Goal: Task Accomplishment & Management: Use online tool/utility

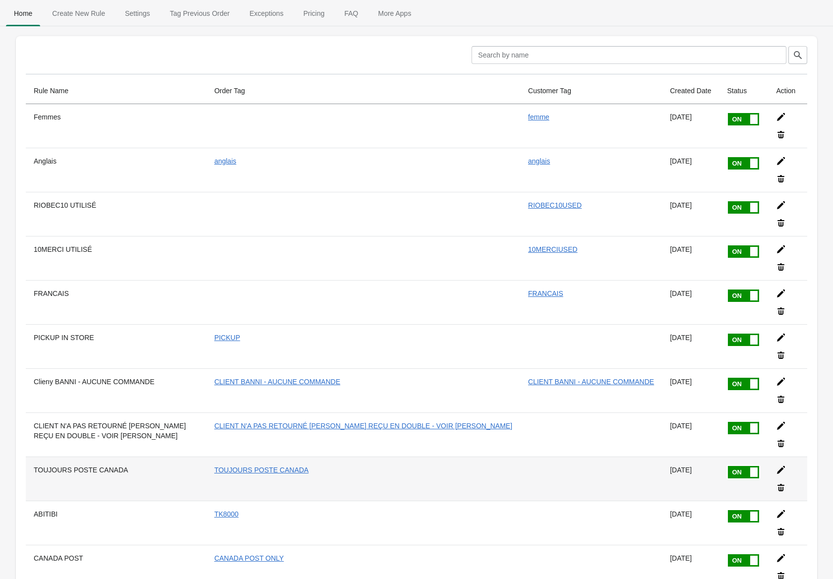
click at [777, 466] on icon at bounding box center [781, 470] width 8 height 8
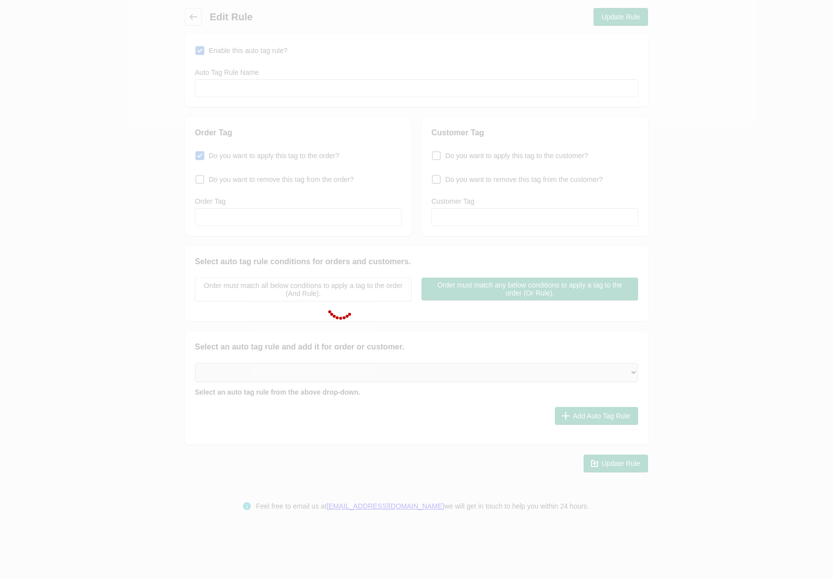
type input "TOUJOURS POSTE CANADA"
checkbox input "true"
type input "TOUJOURS POSTE CANADA"
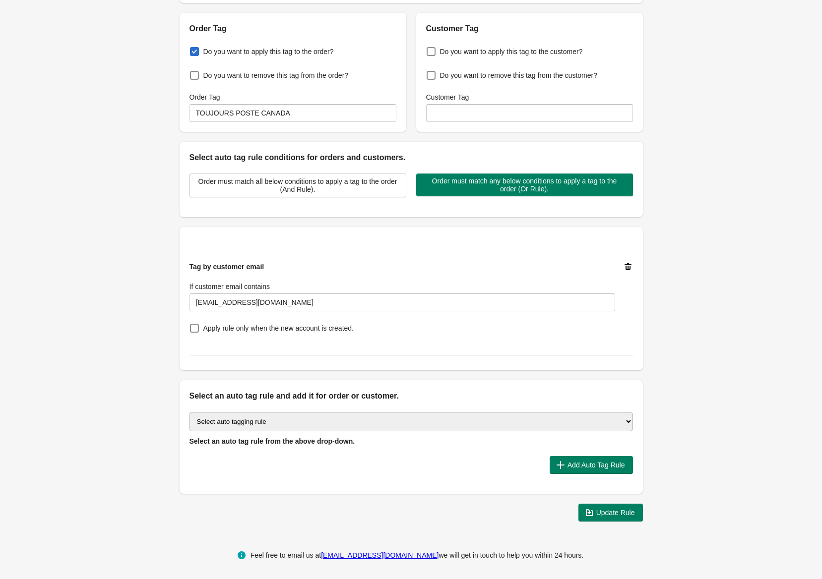
scroll to position [107, 0]
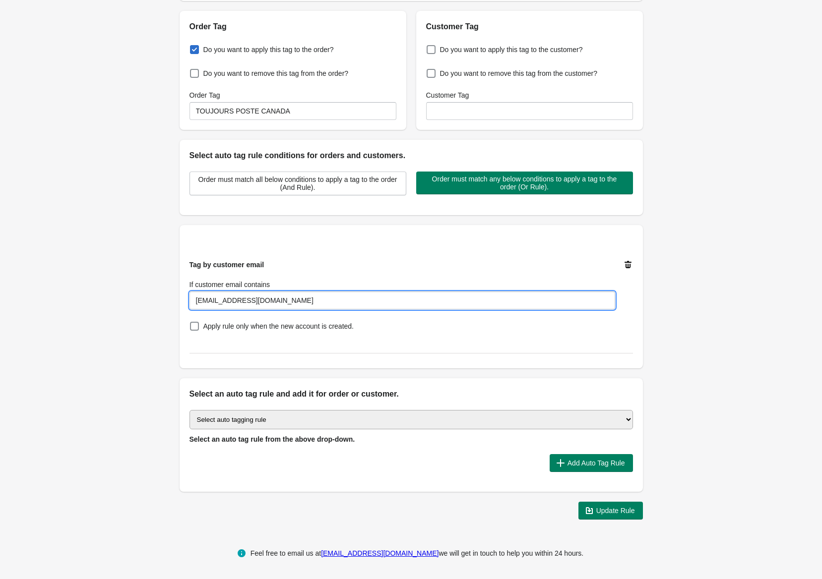
drag, startPoint x: 287, startPoint y: 304, endPoint x: 160, endPoint y: 312, distance: 127.7
click at [160, 312] on div "Back Edit Rule Update Rule Enable this auto tag rule? Auto Tag Rule Name TOUJOU…" at bounding box center [411, 211] width 822 height 634
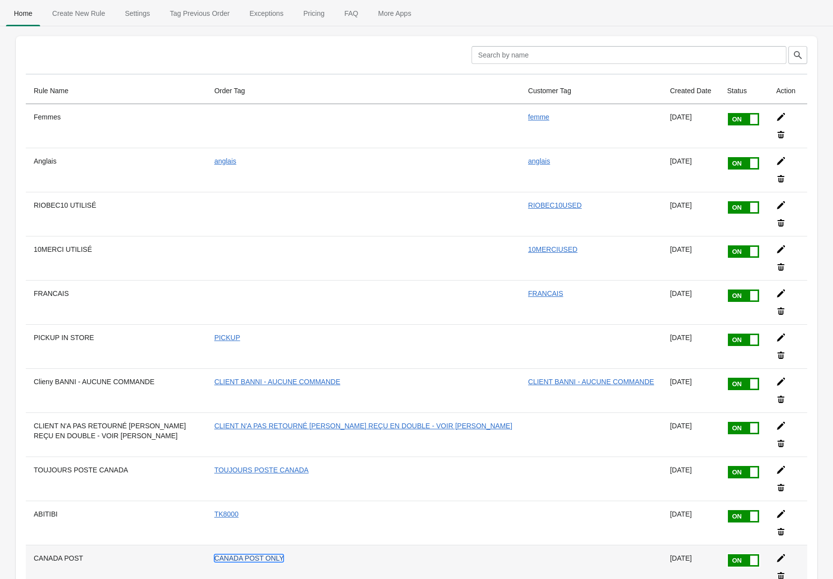
click at [284, 554] on link "CANADA POST ONLY" at bounding box center [248, 558] width 69 height 8
click at [74, 545] on th "CANADA POST" at bounding box center [116, 567] width 180 height 44
click at [777, 554] on icon at bounding box center [781, 558] width 8 height 8
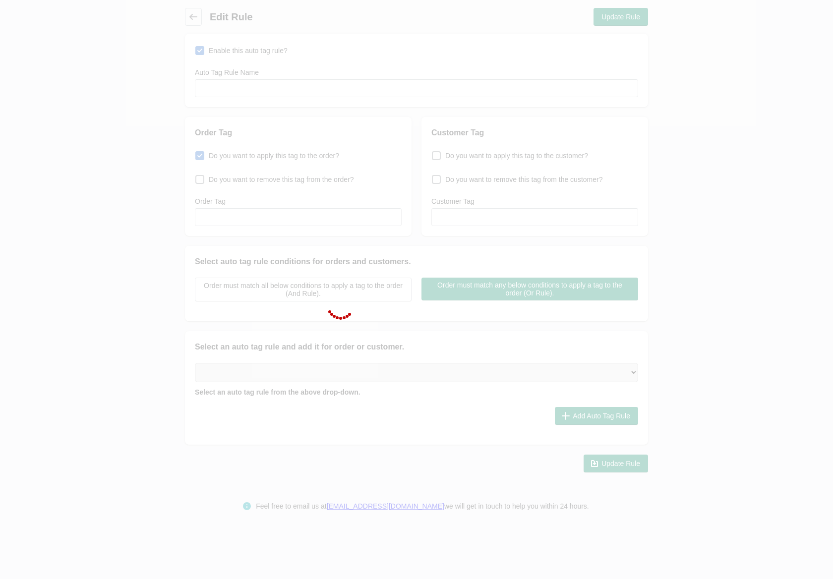
type input "CANADA POST"
checkbox input "true"
type input "CANADA POST ONLY"
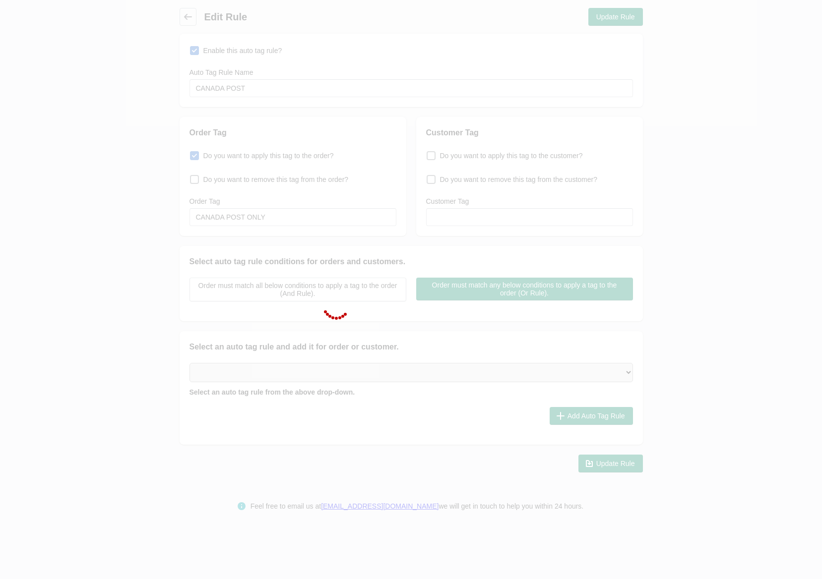
select select "5"
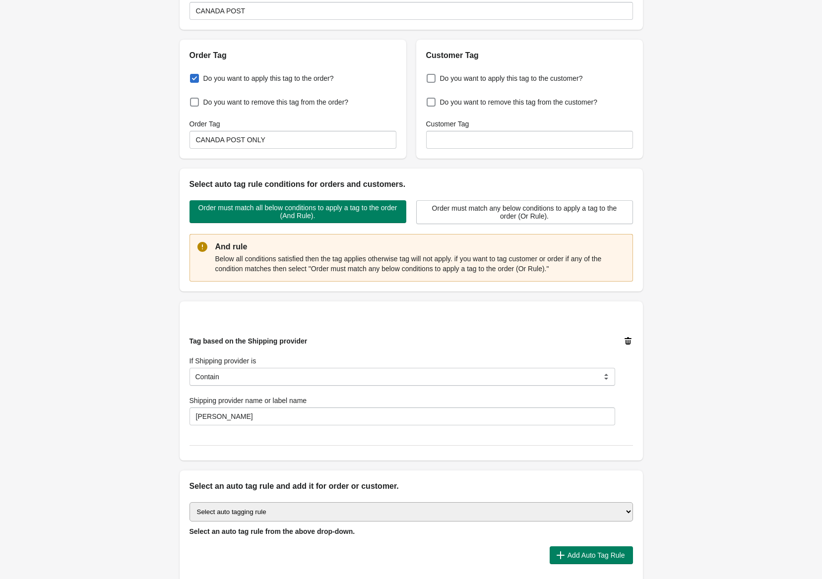
scroll to position [171, 0]
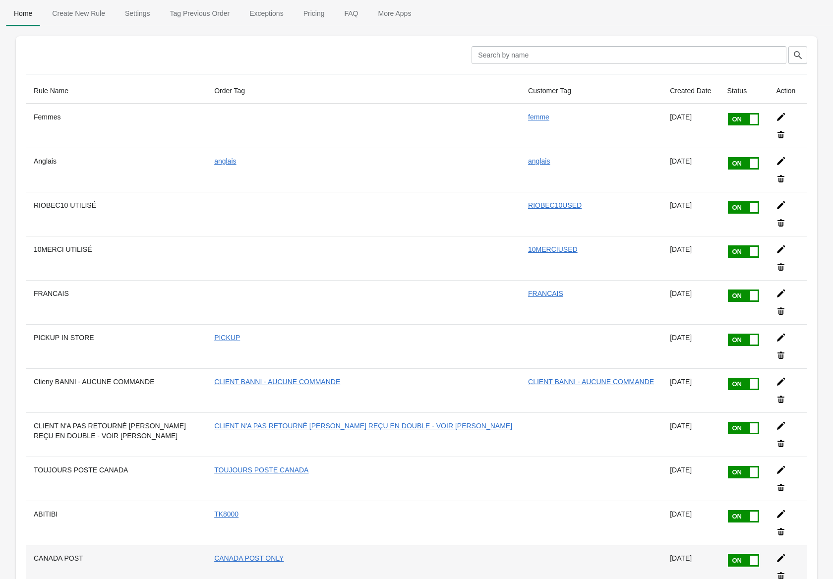
click at [779, 553] on icon at bounding box center [781, 558] width 10 height 10
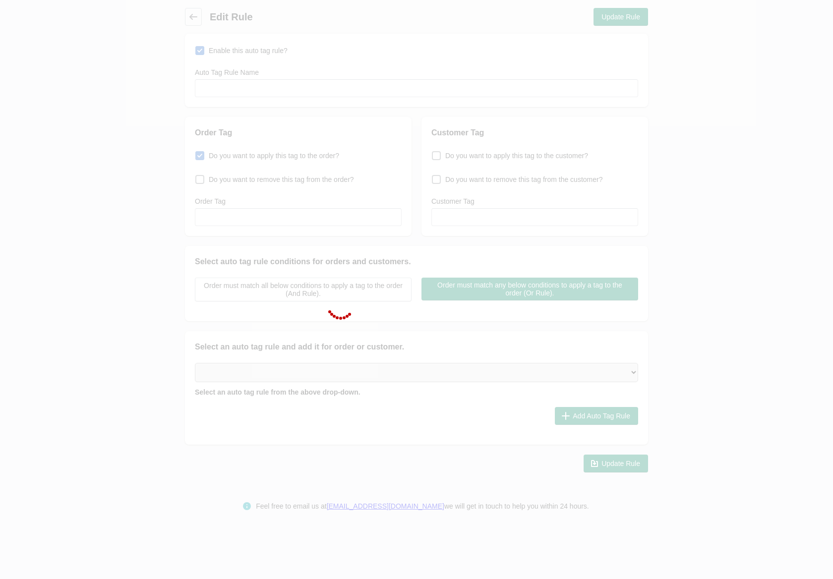
type input "CANADA POST"
checkbox input "true"
type input "CANADA POST ONLY"
select select "5"
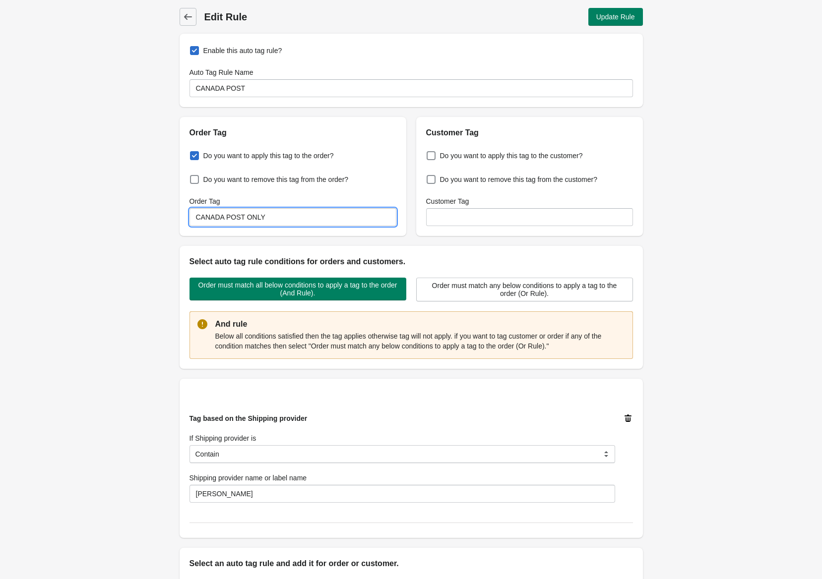
drag, startPoint x: 292, startPoint y: 220, endPoint x: 173, endPoint y: 238, distance: 120.8
click at [173, 237] on div "Back Edit Rule Update Rule Enable this auto tag rule? Auto Tag Rule Name CANADA…" at bounding box center [411, 348] width 495 height 697
type input "CANADA POST"
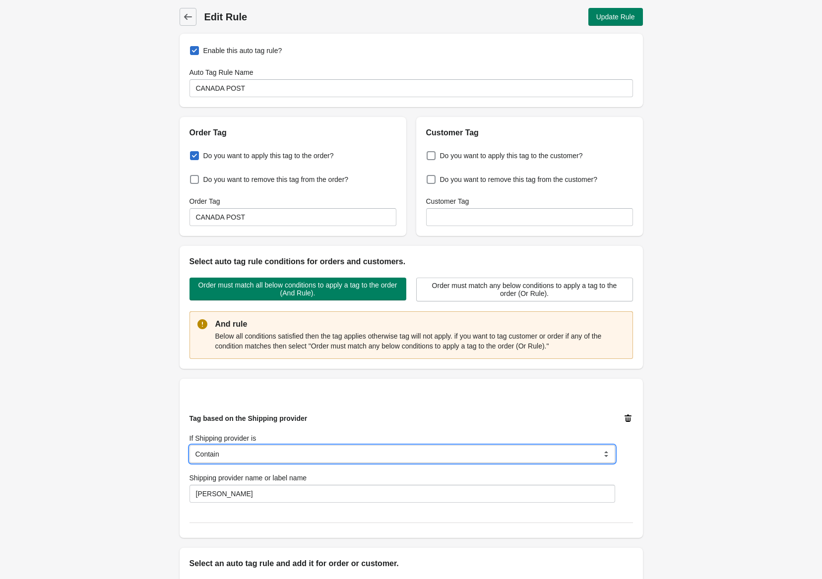
click at [328, 454] on select "Is Equal to Contain Is not Equal to Does not Contain" at bounding box center [401, 454] width 425 height 18
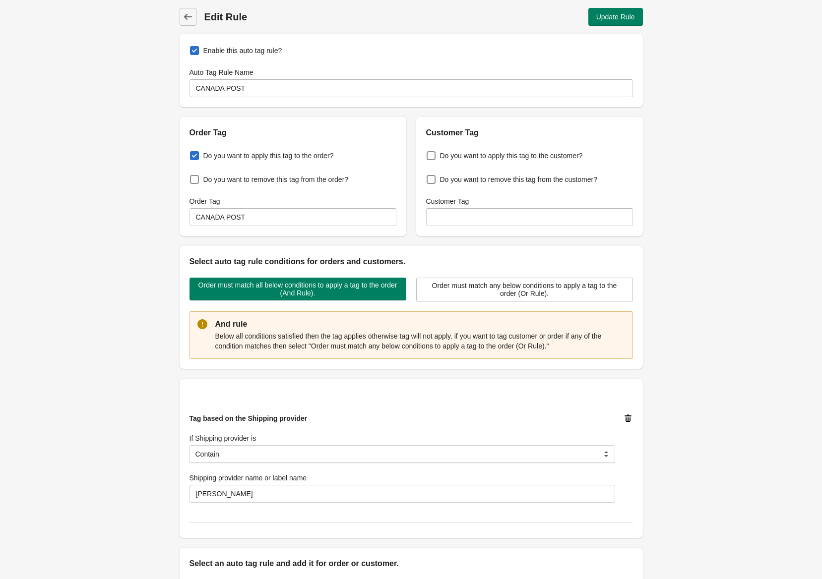
click at [355, 392] on div "Tag based on the Shipping provider If Shipping provider is Is Equal to Contain …" at bounding box center [411, 458] width 463 height 159
click at [628, 415] on icon at bounding box center [628, 419] width 10 height 10
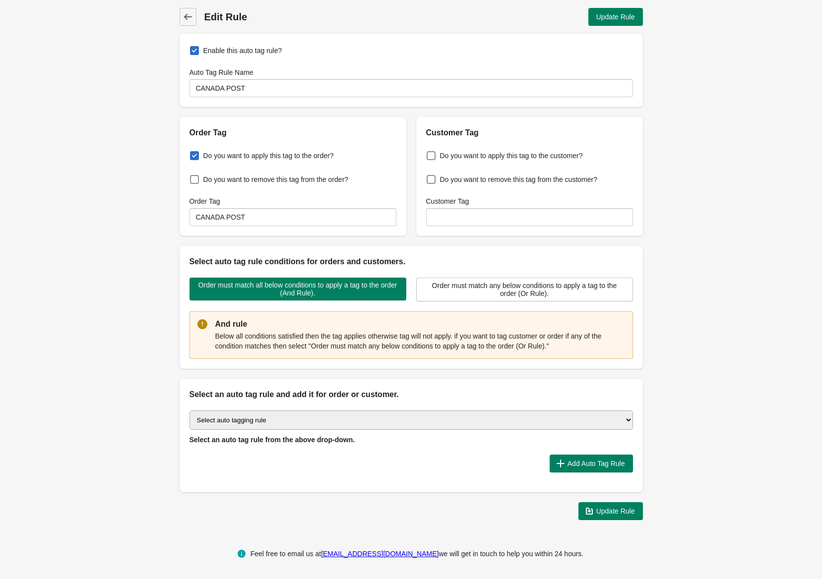
click at [359, 430] on select "Select auto tagging rule Tag by order amount Tag based on the order count (Volu…" at bounding box center [410, 420] width 443 height 19
select select "43"
click at [189, 412] on select "Select auto tagging rule Tag by order amount Tag based on the order count (Volu…" at bounding box center [410, 420] width 443 height 19
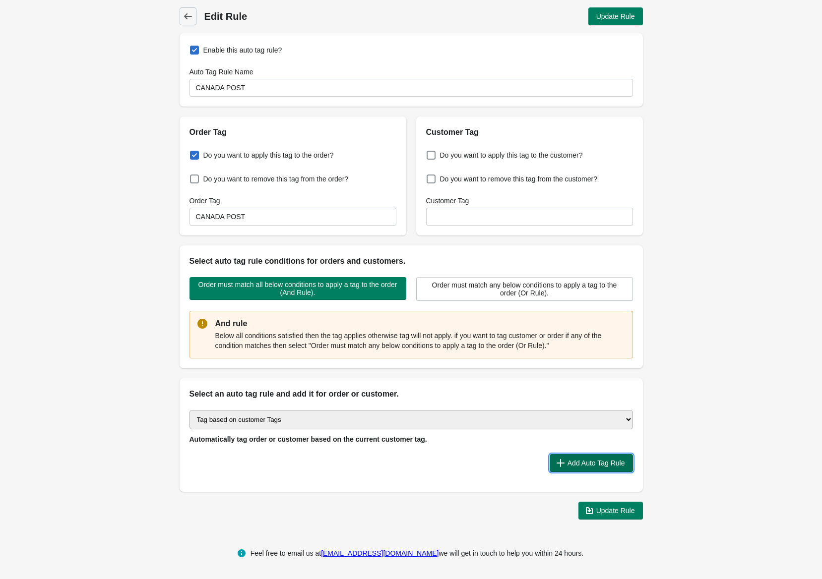
click at [569, 463] on span "Add Auto Tag Rule" at bounding box center [596, 463] width 58 height 8
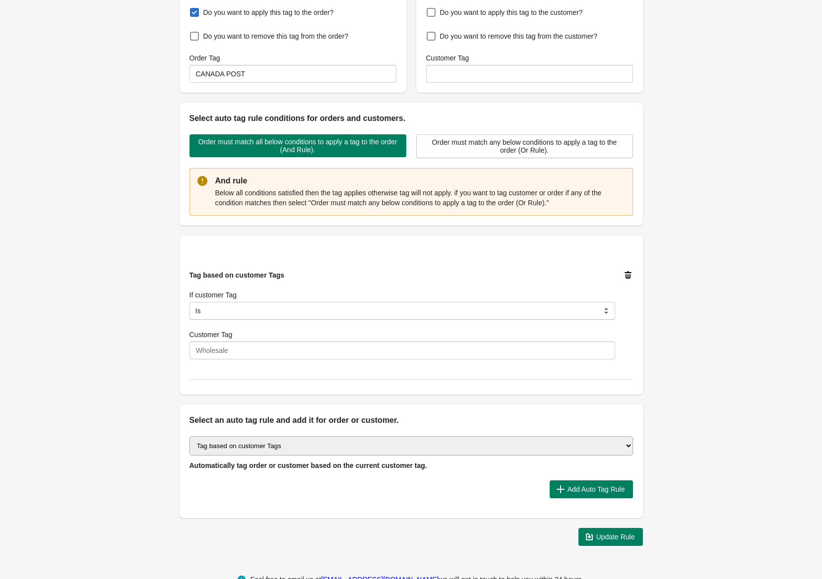
scroll to position [149, 0]
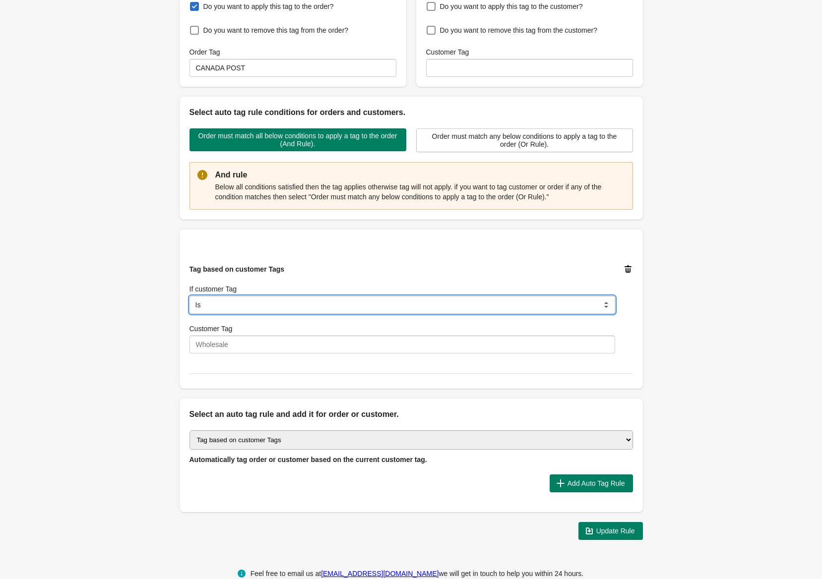
click at [245, 311] on select "Is Contain Is Not Is Not Contain Start With" at bounding box center [401, 305] width 425 height 18
select select "5"
click at [189, 297] on select "Is Contain Is Not Is Not Contain Start With" at bounding box center [401, 305] width 425 height 18
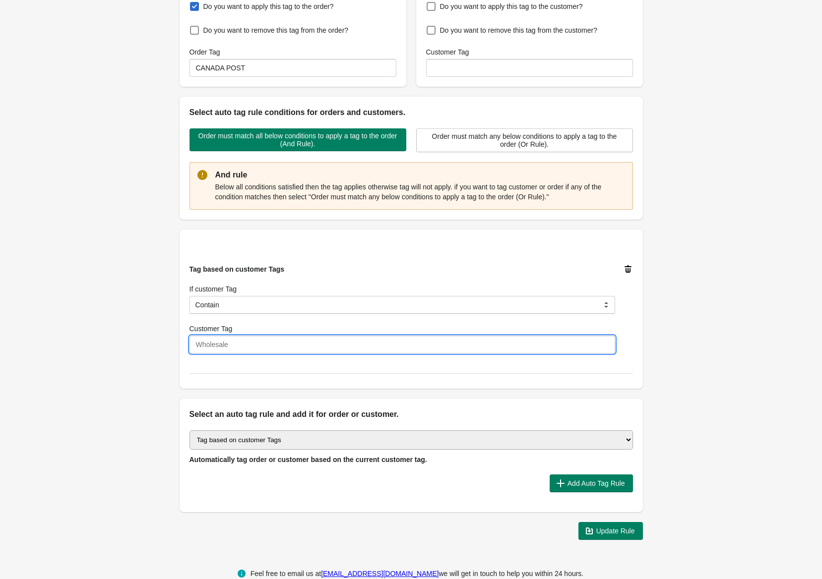
click at [228, 339] on input "Customer Tag" at bounding box center [401, 345] width 425 height 18
type input "TOUJOURS POSTE CANADA"
click at [681, 348] on div "Back Edit Rule Update Rule Enable this auto tag rule? Auto Tag Rule Name CANADA…" at bounding box center [411, 199] width 822 height 697
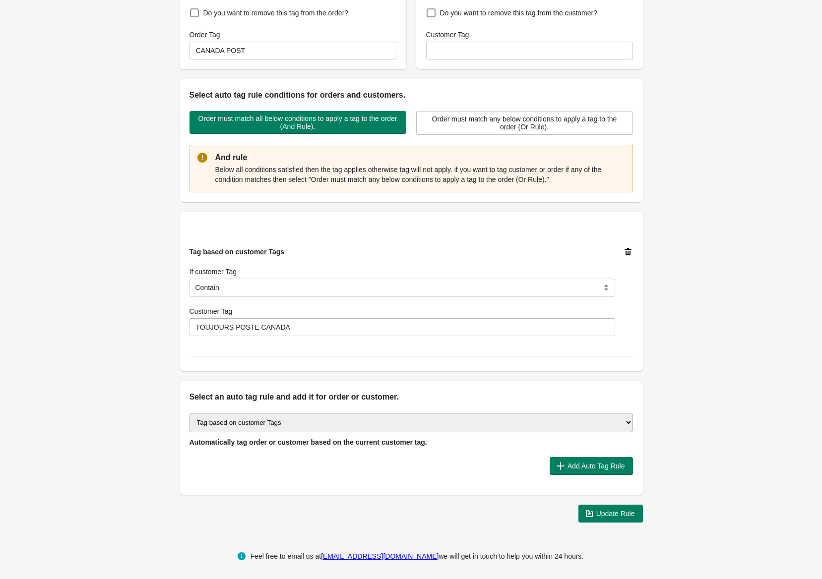
scroll to position [171, 0]
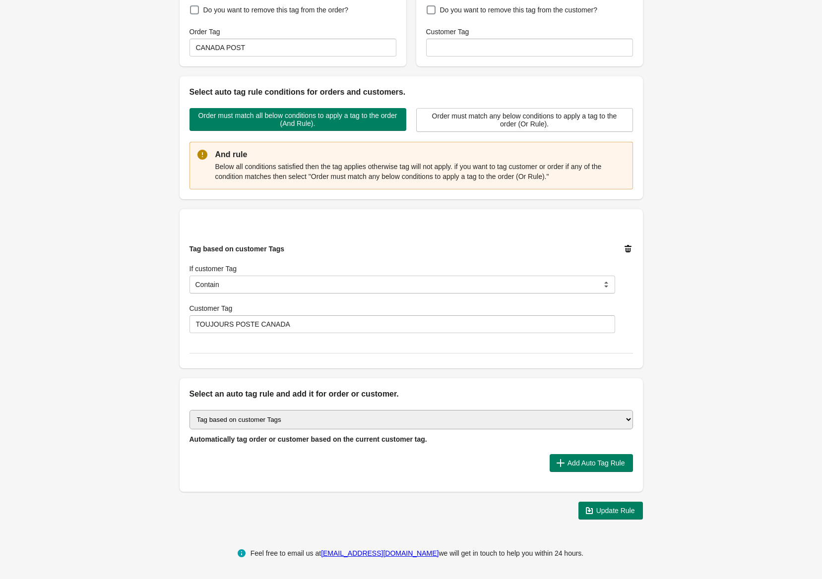
click at [340, 423] on select "Select auto tagging rule Tag by order amount Tag based on the order count (Volu…" at bounding box center [410, 419] width 443 height 19
click at [785, 347] on div "Back Edit Rule Update Rule Enable this auto tag rule? Auto Tag Rule Name CANADA…" at bounding box center [411, 178] width 822 height 697
click at [585, 463] on span "Add Auto Tag Rule" at bounding box center [596, 463] width 58 height 8
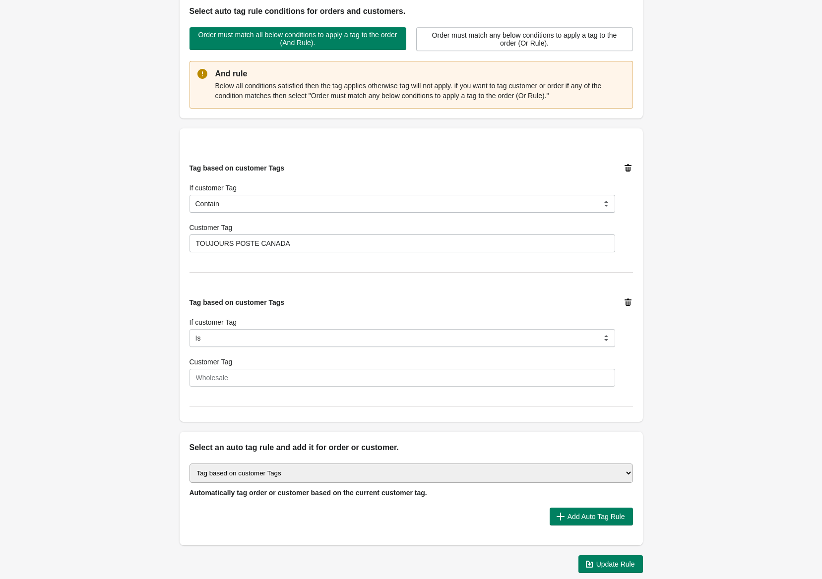
scroll to position [157, 0]
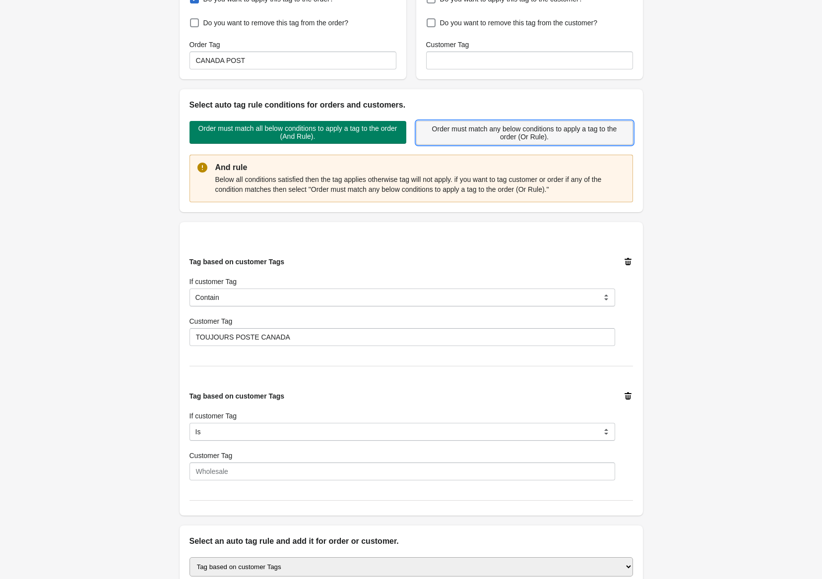
click at [490, 130] on span "Order must match any below conditions to apply a tag to the order (Or Rule)." at bounding box center [524, 133] width 200 height 16
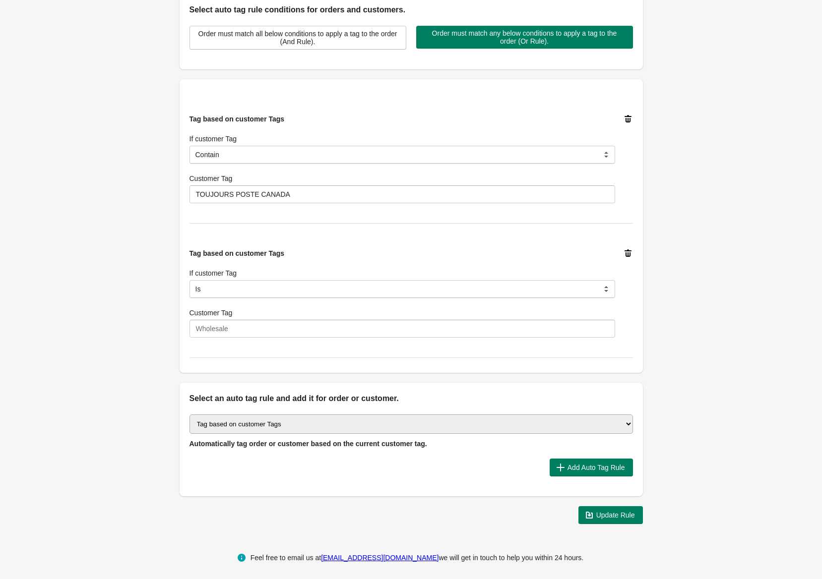
scroll to position [258, 0]
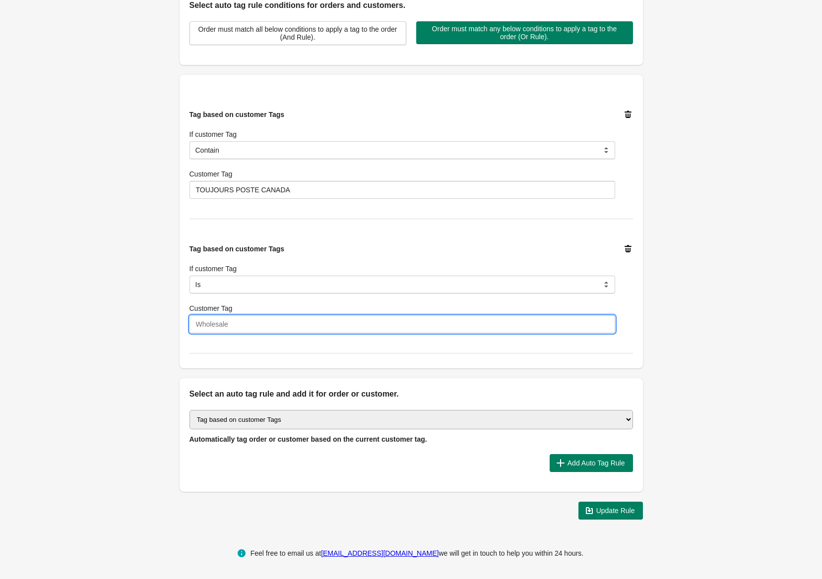
click at [242, 320] on input "Customer Tag" at bounding box center [401, 324] width 425 height 18
type input "CANADA POST"
click at [598, 467] on span "Add Auto Tag Rule" at bounding box center [596, 463] width 58 height 8
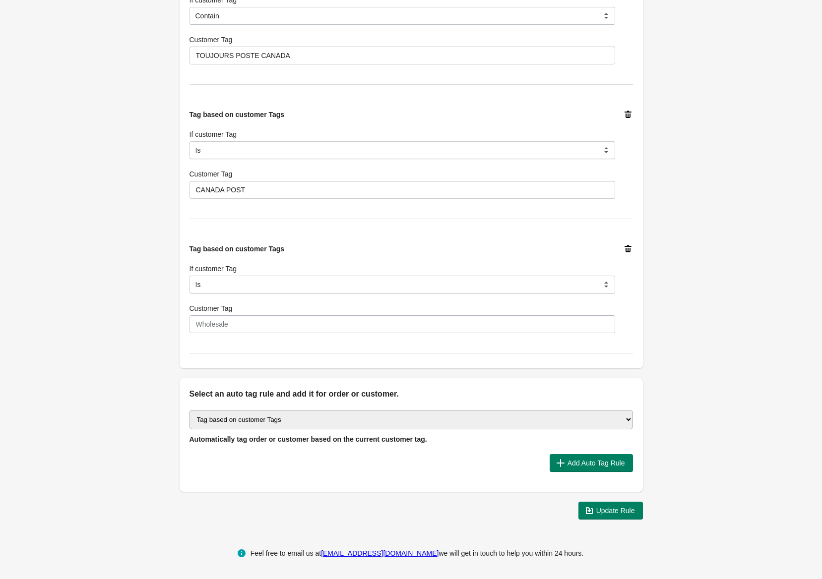
scroll to position [393, 0]
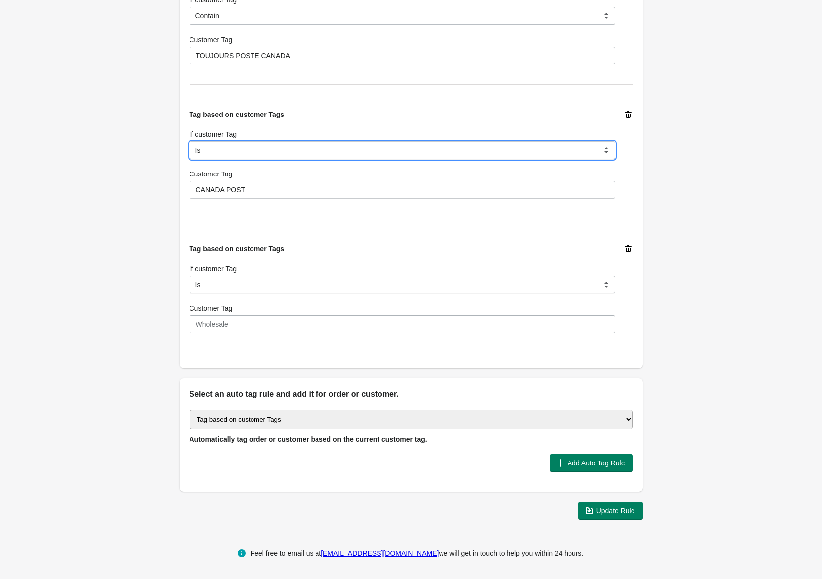
click at [217, 151] on select "Is Contain Is Not Is Not Contain Start With" at bounding box center [401, 150] width 425 height 18
select select "5"
click at [189, 141] on select "Is Contain Is Not Is Not Contain Start With" at bounding box center [401, 150] width 425 height 18
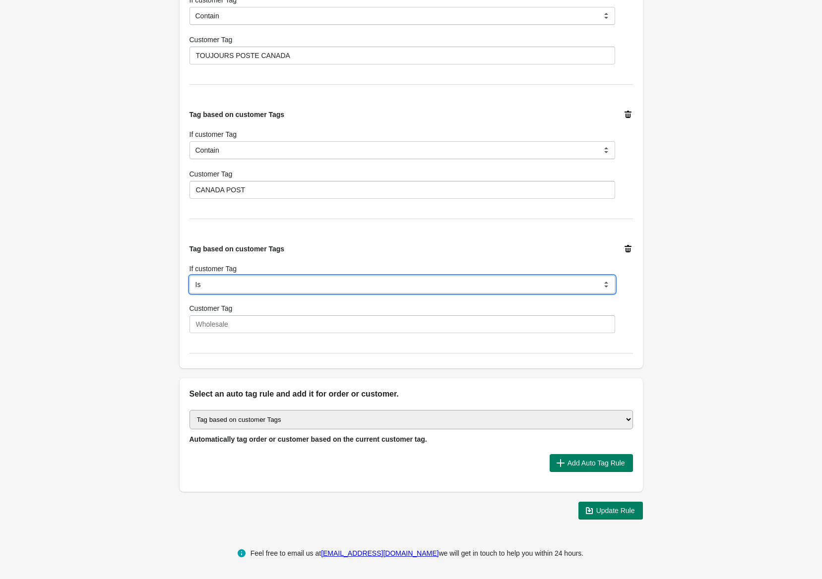
click at [211, 277] on select "Is Contain Is Not Is Not Contain Start With" at bounding box center [401, 285] width 425 height 18
select select "5"
click at [189, 276] on select "Is Contain Is Not Is Not Contain Start With" at bounding box center [401, 285] width 425 height 18
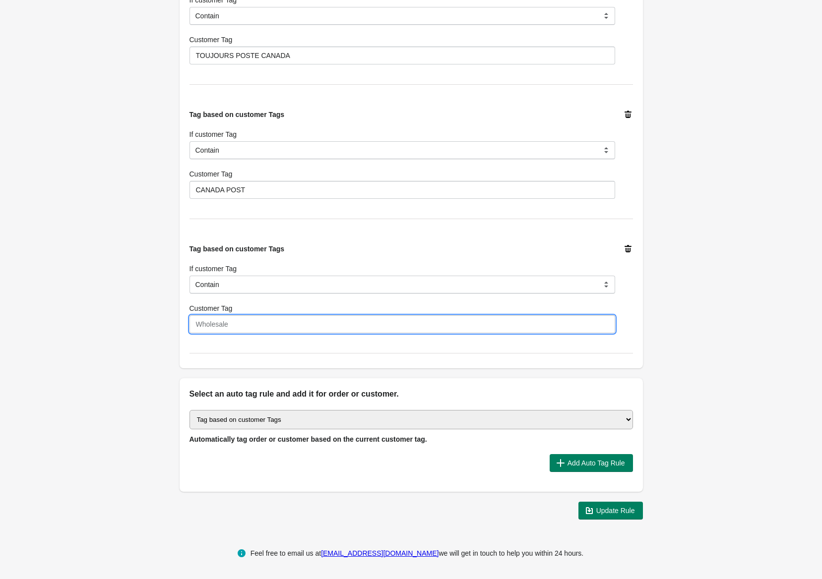
click at [220, 318] on input "Customer Tag" at bounding box center [401, 324] width 425 height 18
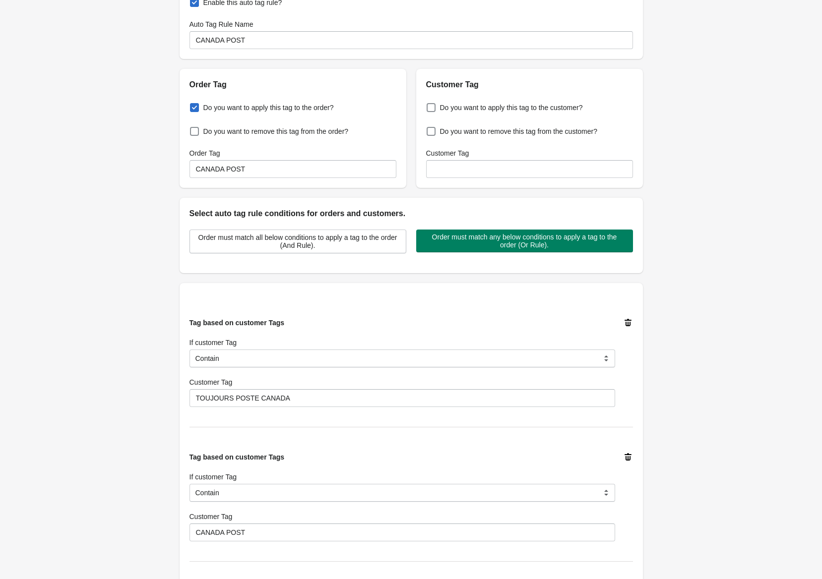
scroll to position [74, 0]
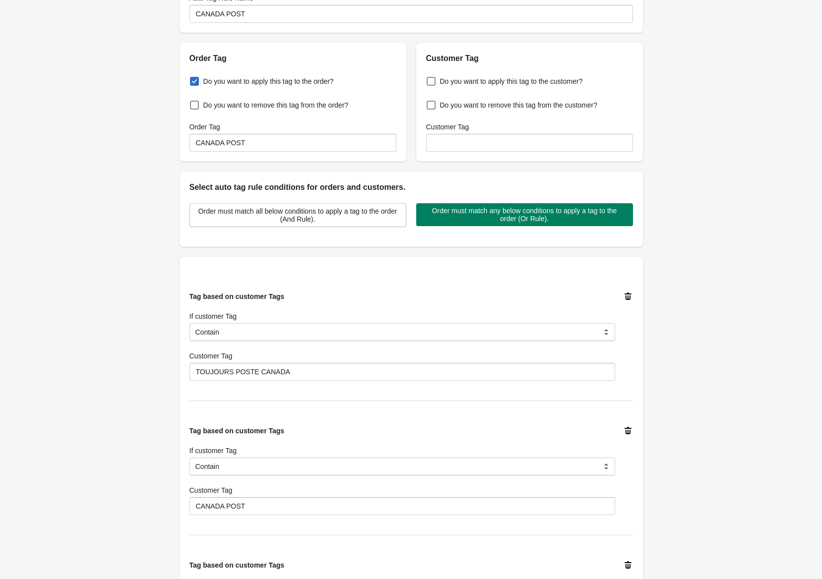
type input "CANADA POST ONLY"
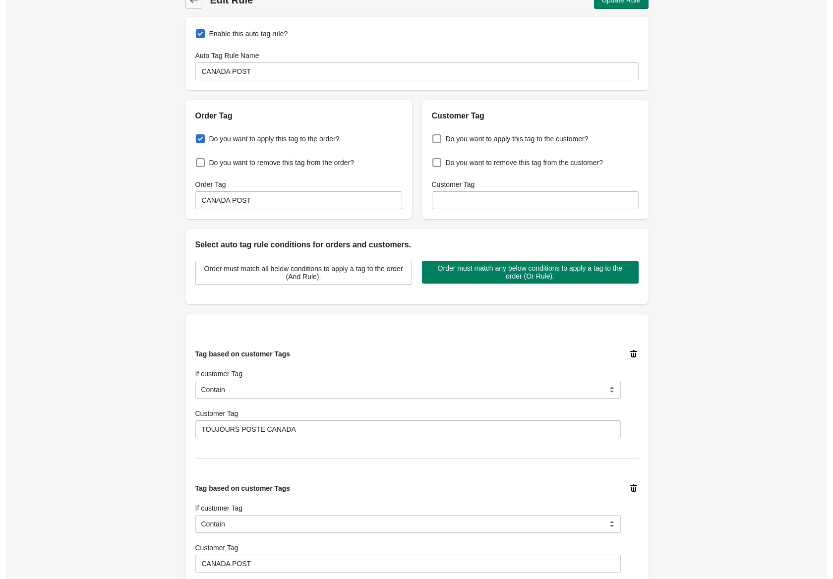
scroll to position [0, 0]
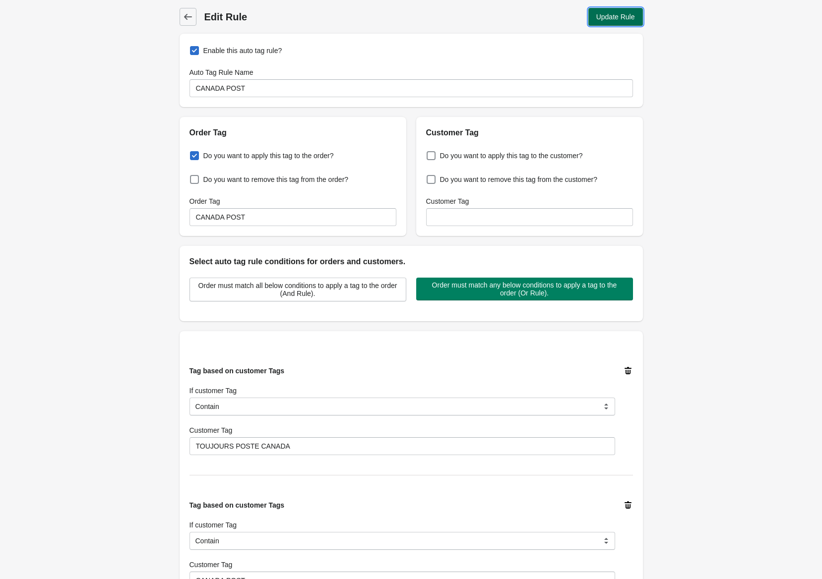
click at [618, 11] on button "Update Rule" at bounding box center [615, 17] width 55 height 18
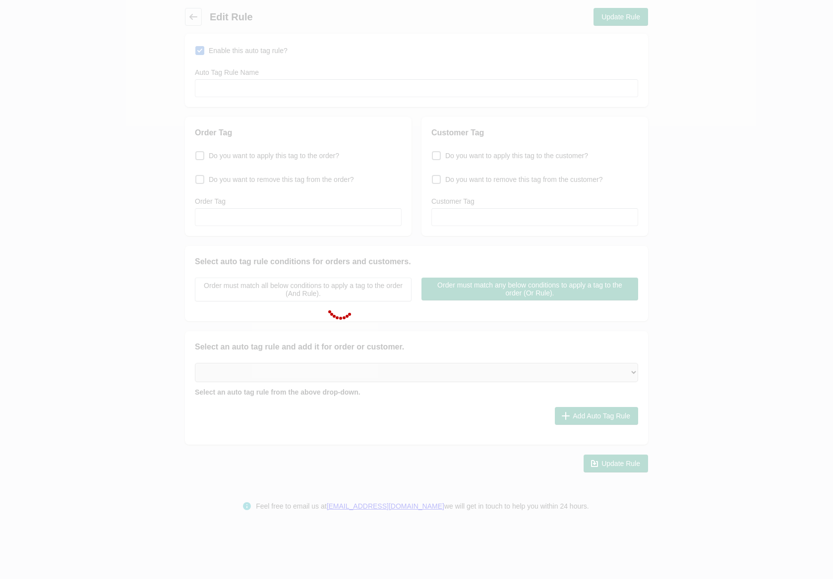
type input "CANADA POST"
checkbox input "true"
type input "CANADA POST"
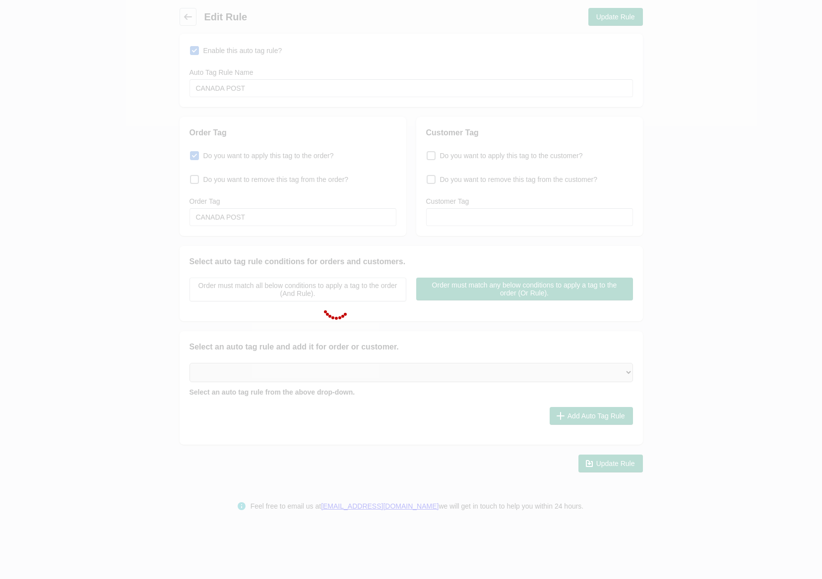
select select "5"
